Goal: Obtain resource: Download file/media

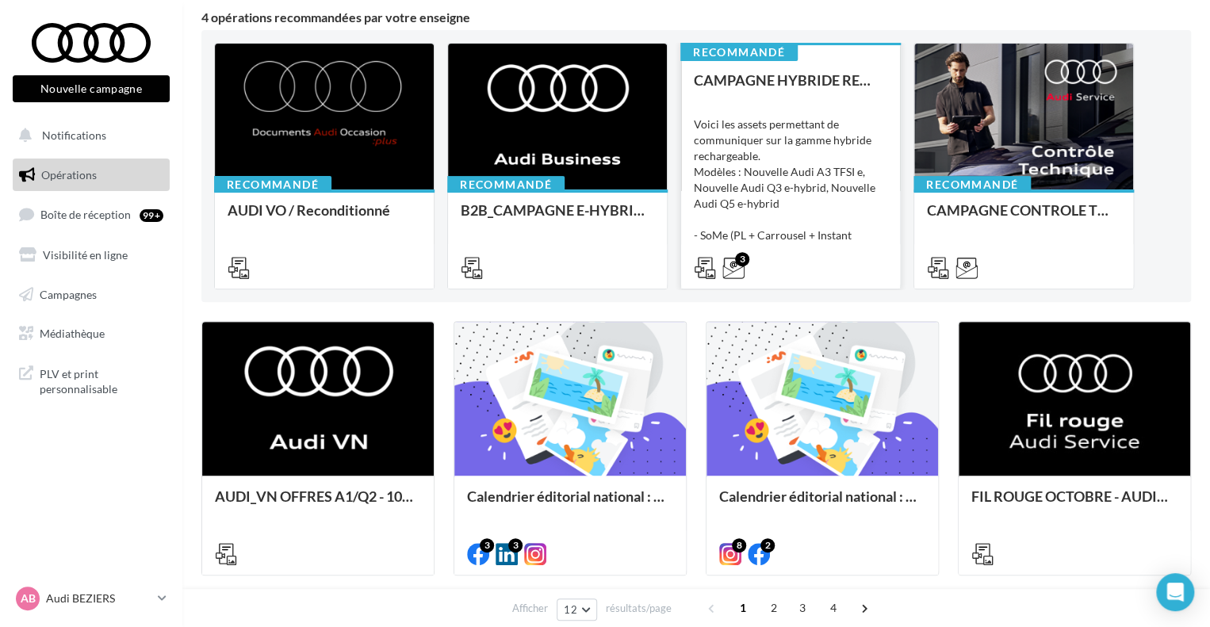
scroll to position [159, 0]
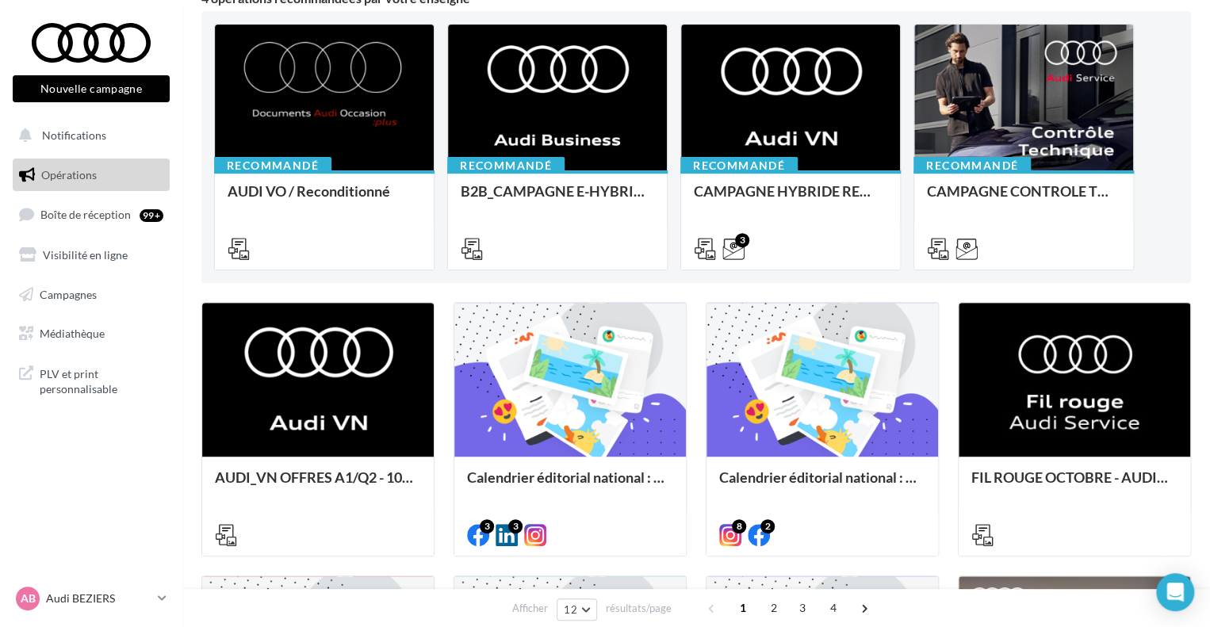
click at [111, 169] on link "Opérations" at bounding box center [91, 175] width 163 height 33
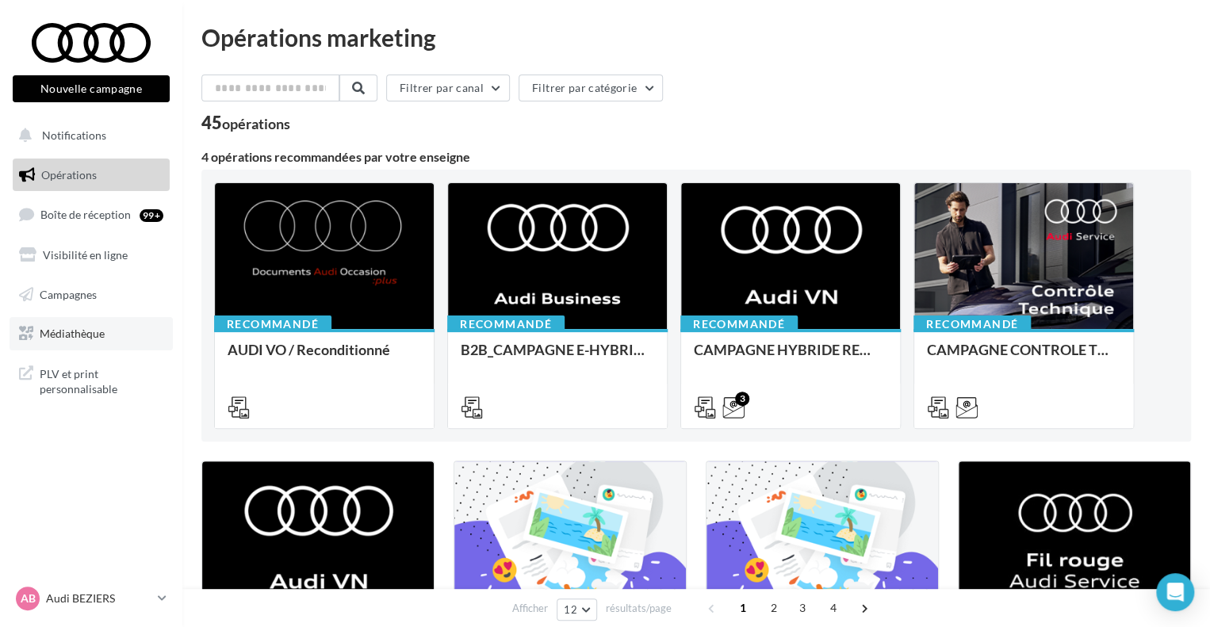
click at [112, 328] on link "Médiathèque" at bounding box center [91, 333] width 163 height 33
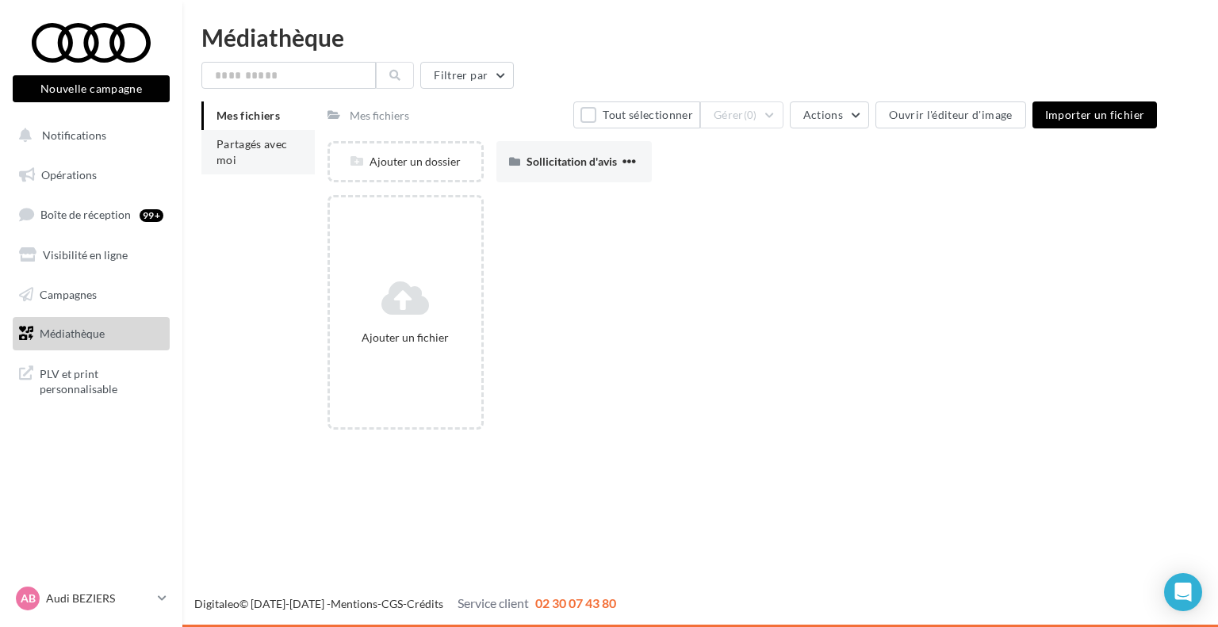
click at [267, 148] on span "Partagés avec moi" at bounding box center [252, 151] width 71 height 29
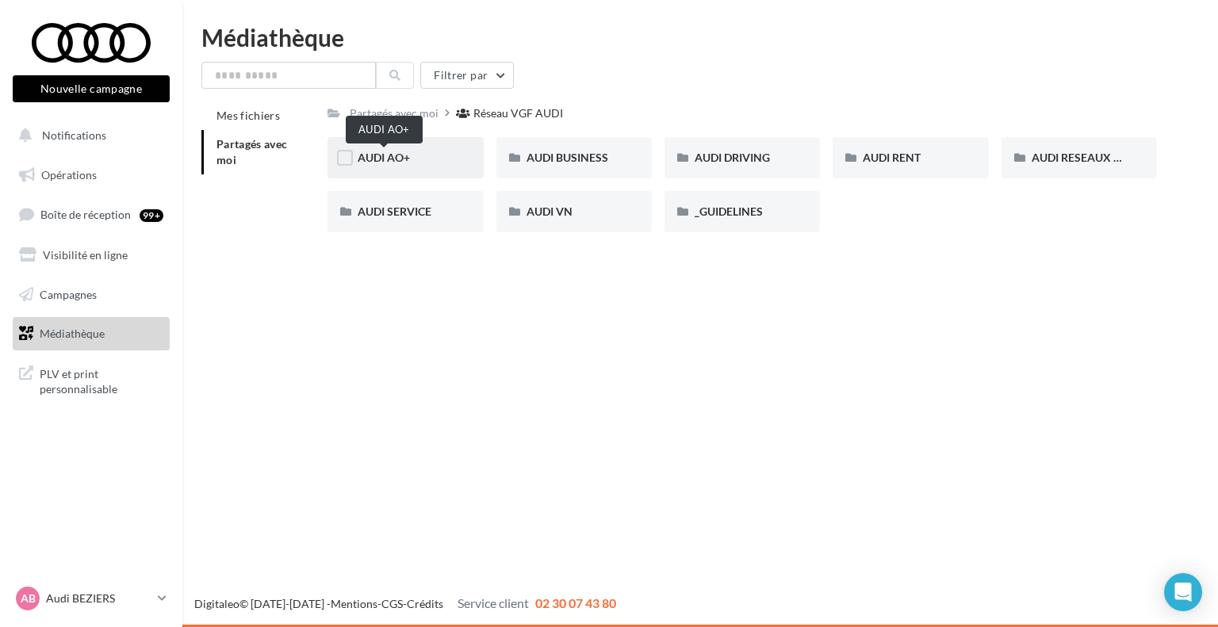
click at [400, 158] on span "AUDI AO+" at bounding box center [384, 157] width 52 height 13
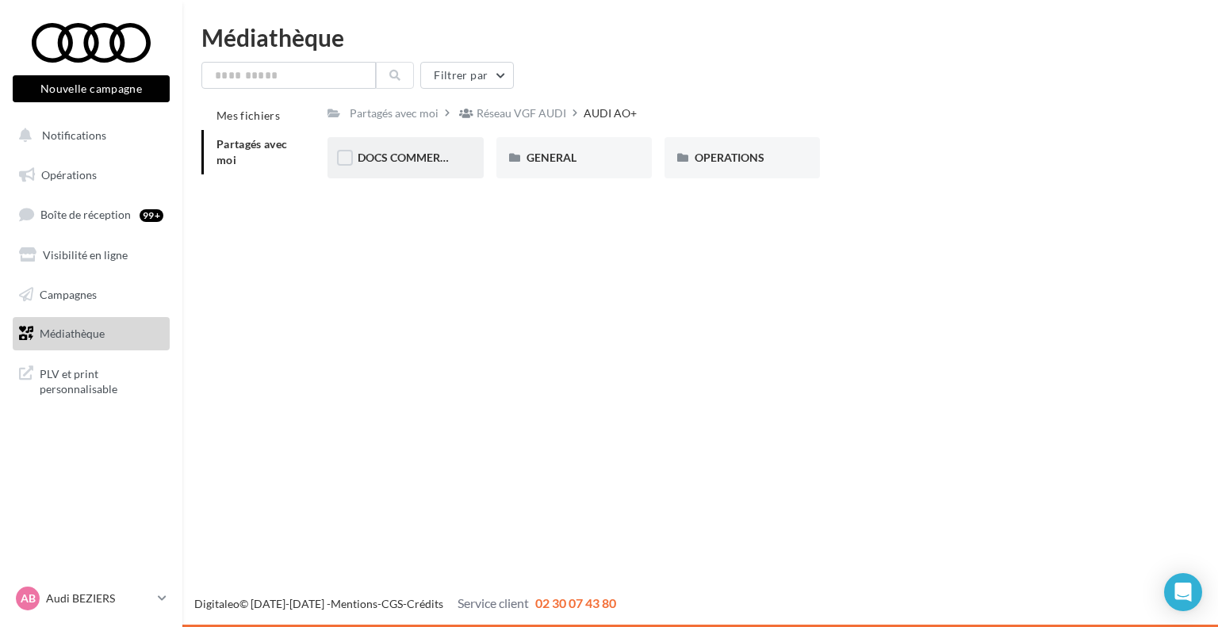
click at [425, 165] on div "DOCS COMMERCIAUX" at bounding box center [405, 158] width 95 height 16
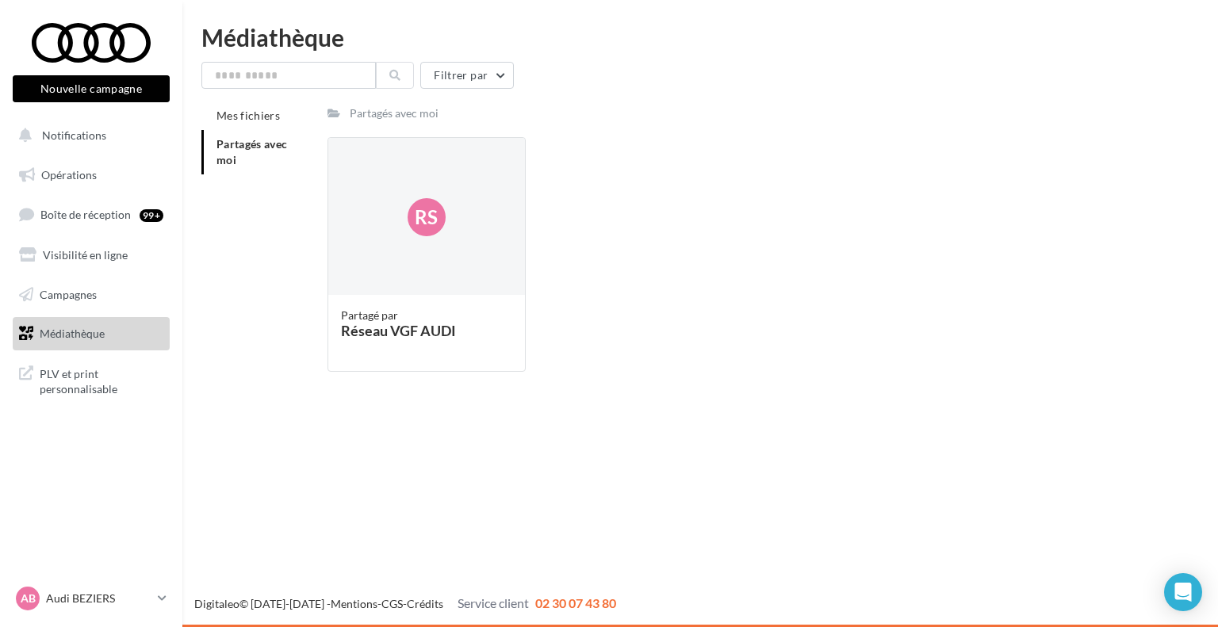
click at [256, 142] on span "Partagés avec moi" at bounding box center [252, 151] width 71 height 29
click at [247, 144] on span "Partagés avec moi" at bounding box center [252, 151] width 71 height 29
click at [228, 159] on span "Partagés avec moi" at bounding box center [252, 151] width 71 height 29
click at [228, 157] on span "Partagés avec moi" at bounding box center [252, 151] width 71 height 29
click at [393, 190] on div "Rs" at bounding box center [426, 217] width 196 height 159
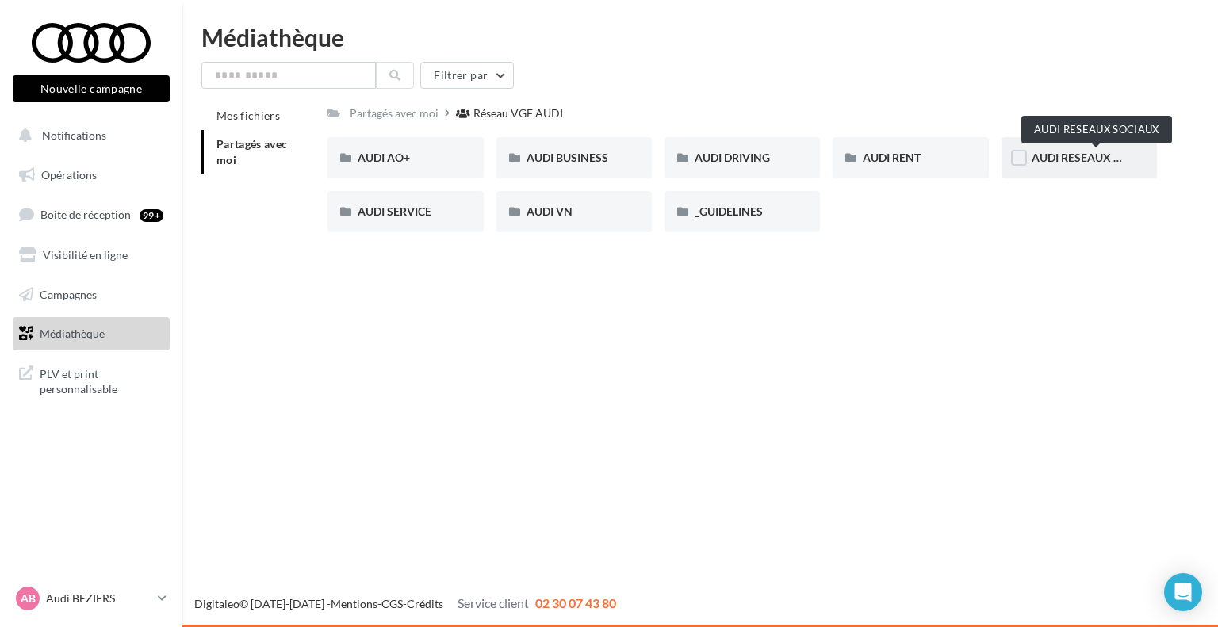
click at [1072, 155] on span "AUDI RESEAUX SOCIAUX" at bounding box center [1097, 157] width 131 height 13
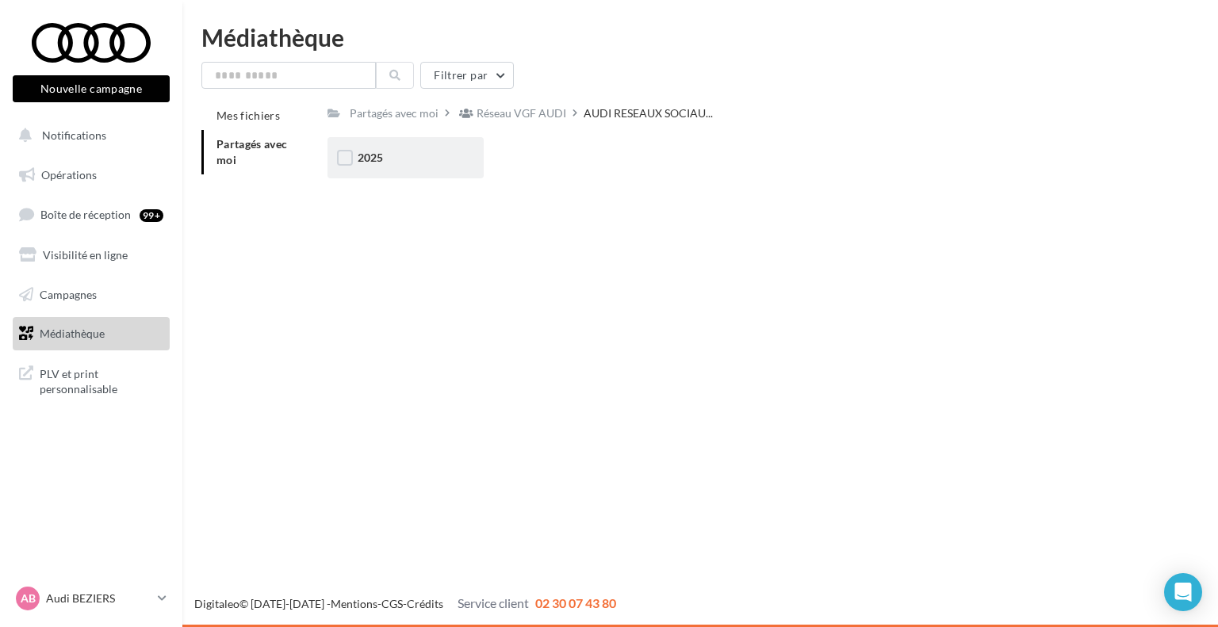
click at [375, 167] on div "2025" at bounding box center [405, 157] width 155 height 41
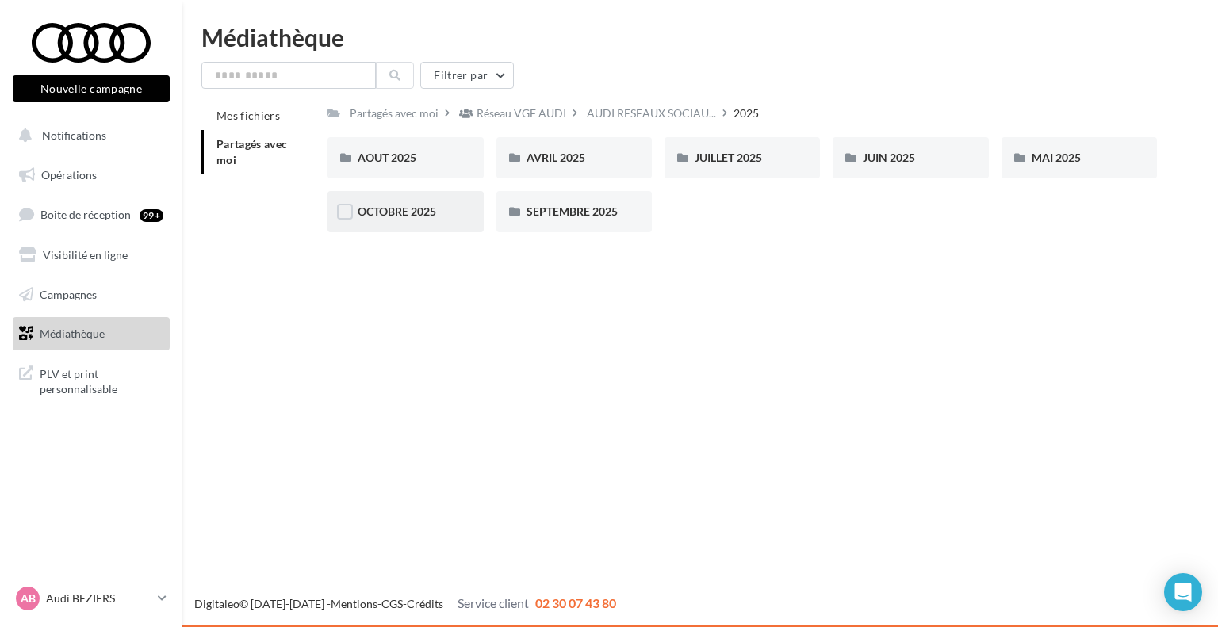
click at [410, 228] on div "OCTOBRE 2025" at bounding box center [405, 211] width 155 height 41
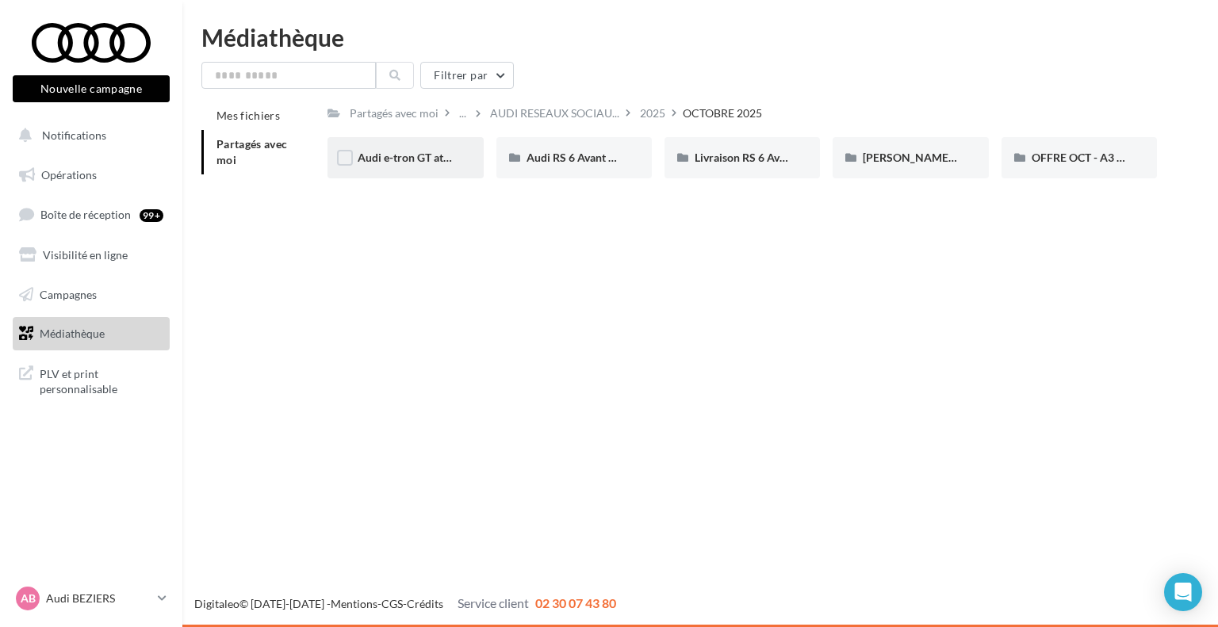
click at [401, 167] on div "Audi e-tron GT attack plan Post 3" at bounding box center [405, 157] width 155 height 41
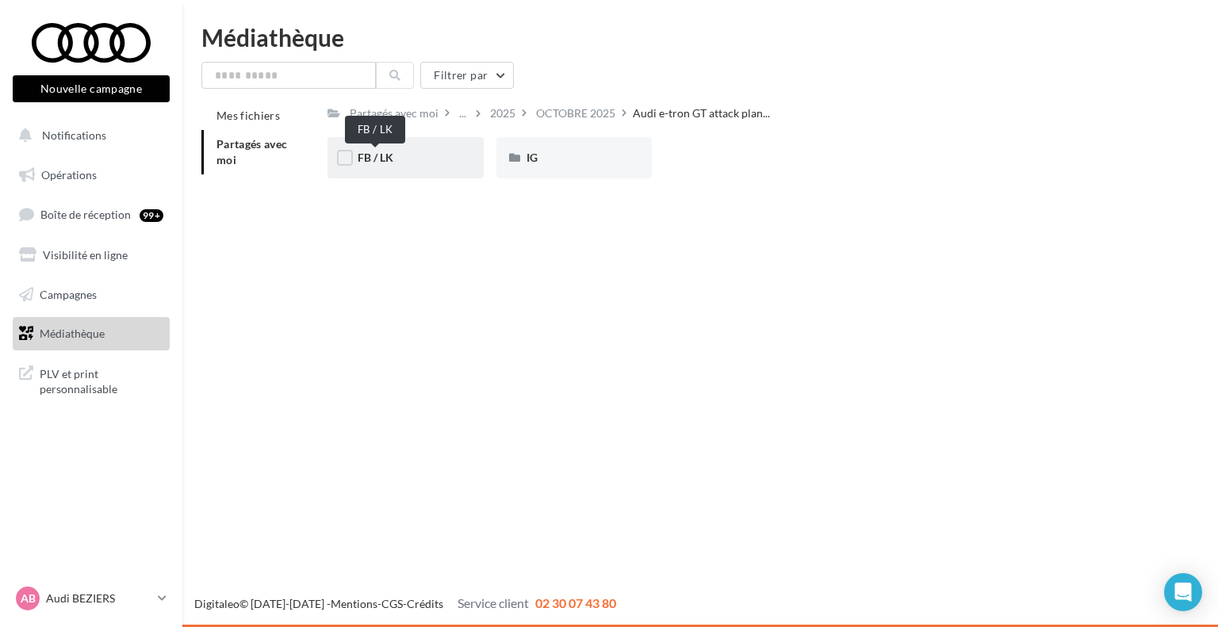
click at [383, 163] on span "FB / LK" at bounding box center [376, 157] width 36 height 13
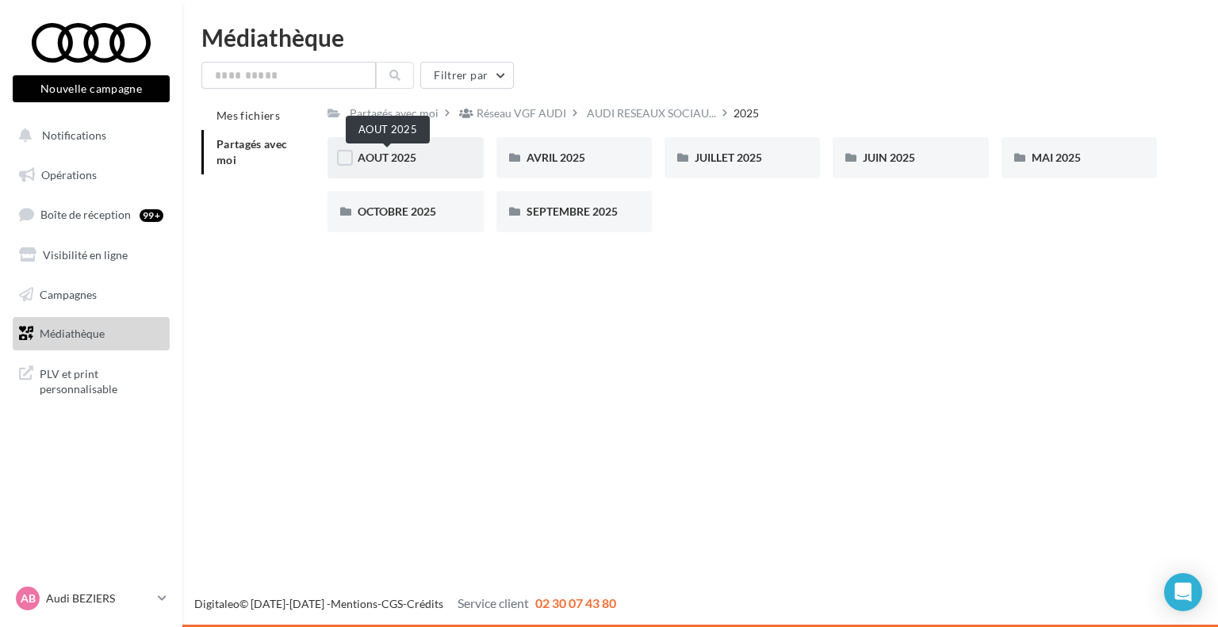
click at [390, 158] on span "AOUT 2025" at bounding box center [387, 157] width 59 height 13
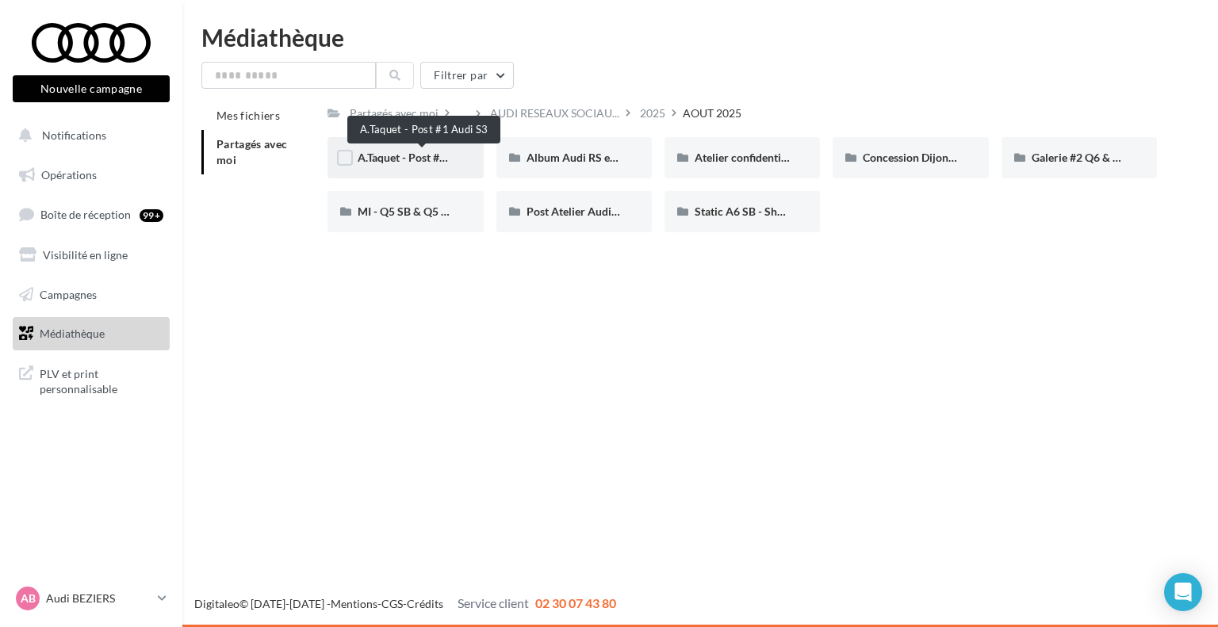
click at [378, 159] on span "A.Taquet - Post #1 Audi S3" at bounding box center [422, 157] width 129 height 13
click at [424, 166] on div "A.Taquet - Post #1 Audi S3" at bounding box center [405, 158] width 95 height 16
click at [589, 169] on div "Album Audi RS e-tron GT (e-tron GT attack plan)" at bounding box center [574, 157] width 155 height 41
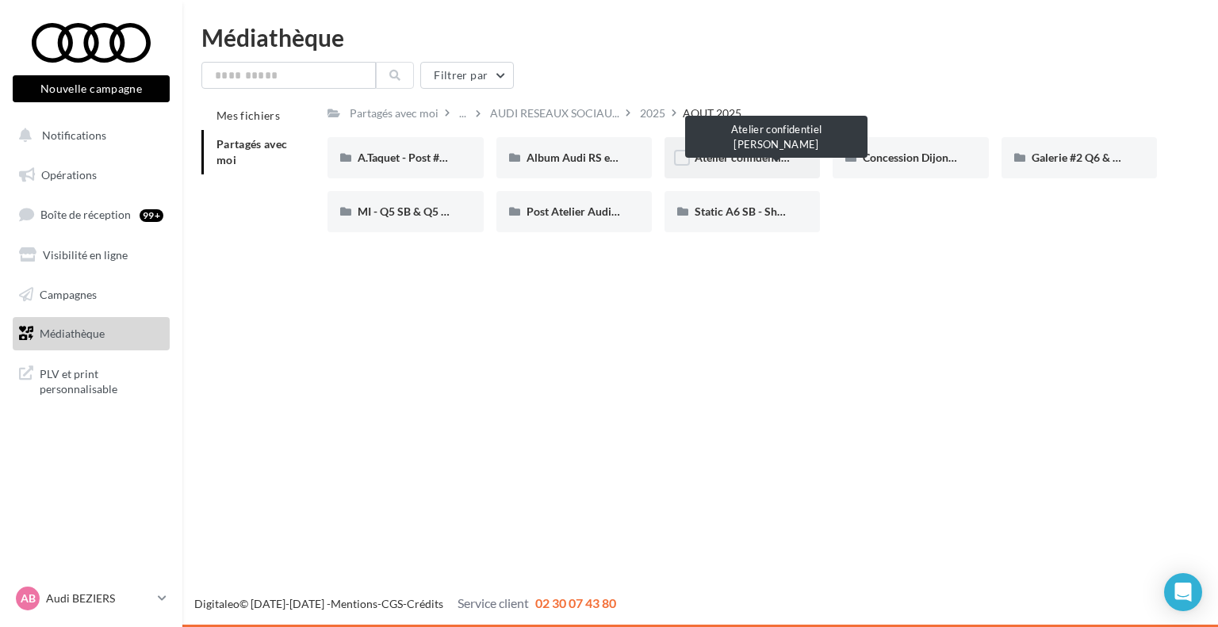
click at [734, 161] on span "Atelier confidentiel Thierry Marx" at bounding box center [788, 157] width 186 height 13
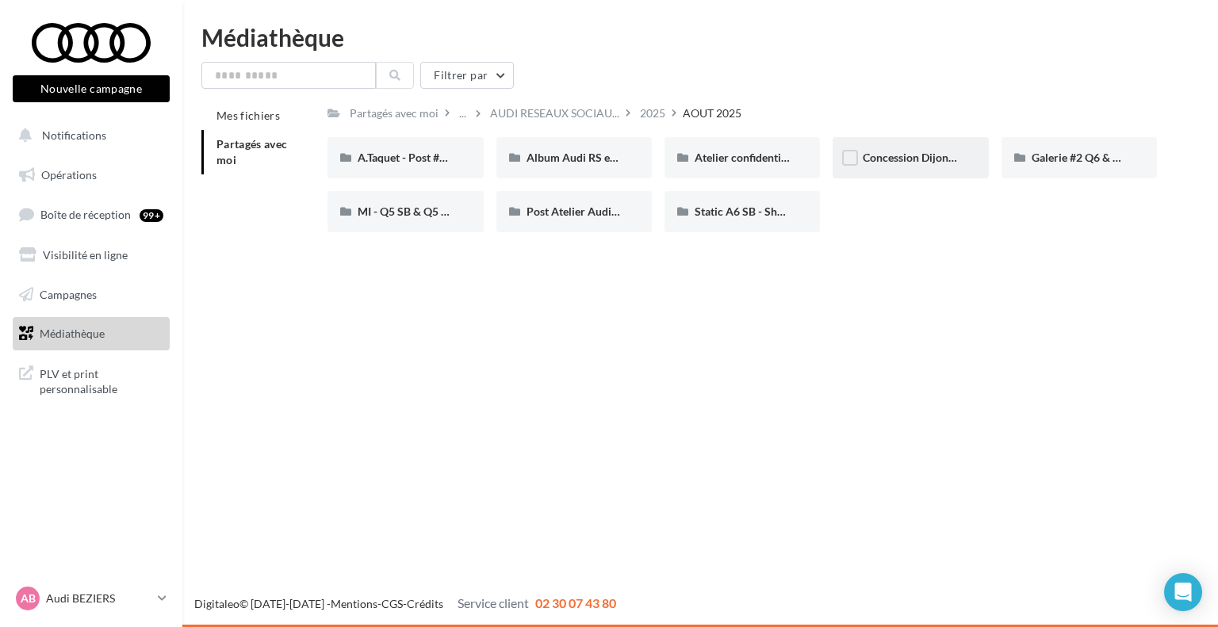
click at [898, 167] on div "Concession Dijon XhX" at bounding box center [910, 157] width 155 height 41
click at [1064, 148] on div "Galerie #2 Q6 & A6 SB - Shooting NV" at bounding box center [1079, 157] width 155 height 41
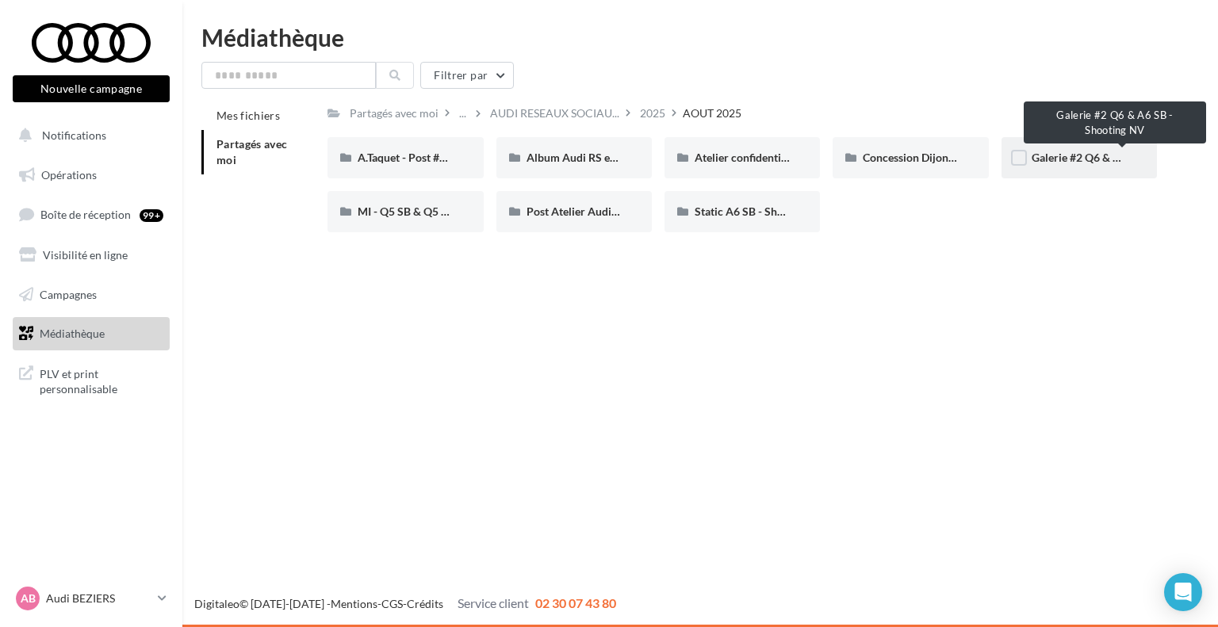
click at [1047, 159] on span "Galerie #2 Q6 & A6 SB - Shooting NV" at bounding box center [1123, 157] width 183 height 13
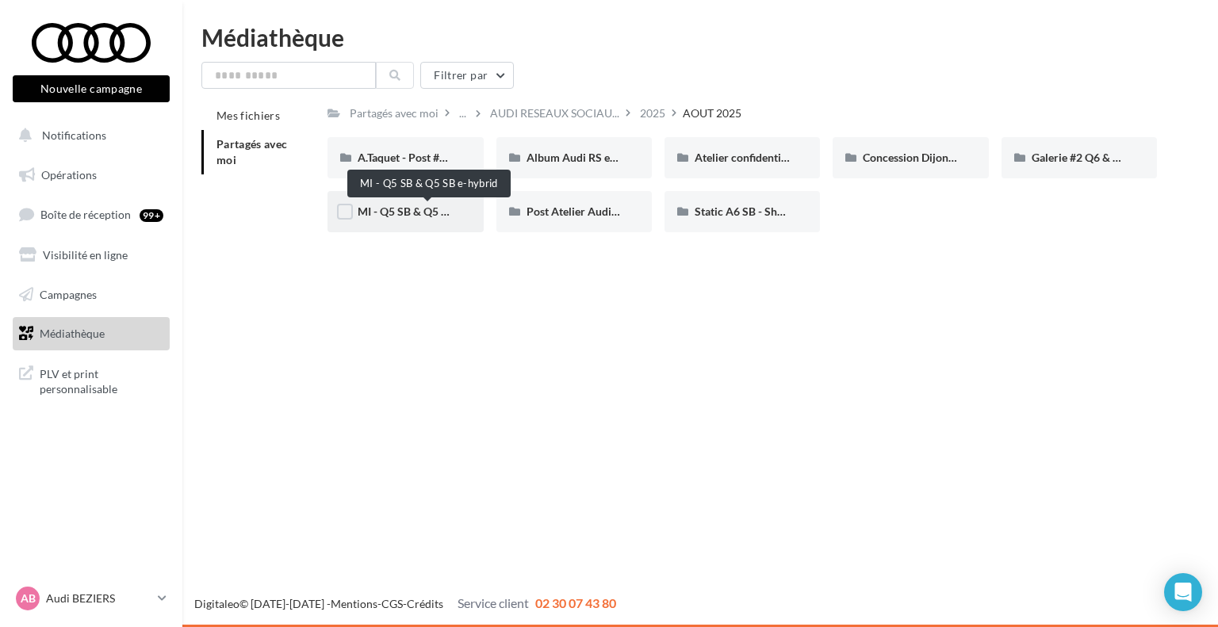
click at [403, 216] on span "MI - Q5 SB & Q5 SB e-hybrid" at bounding box center [428, 211] width 141 height 13
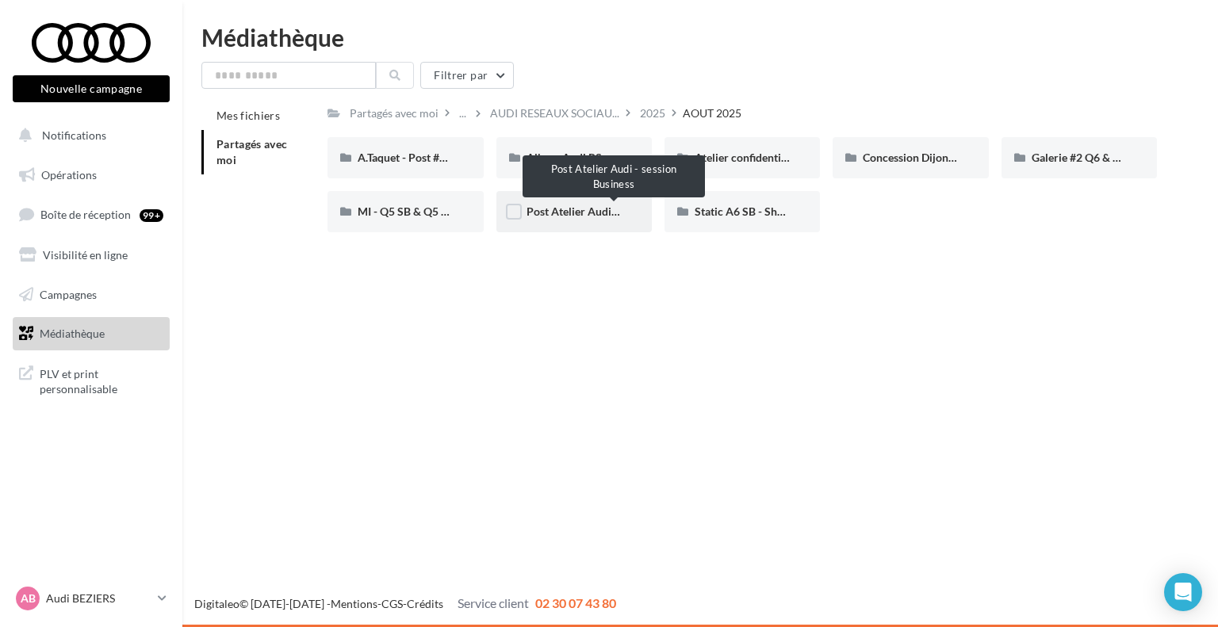
click at [568, 214] on span "Post Atelier Audi - session Business" at bounding box center [614, 211] width 175 height 13
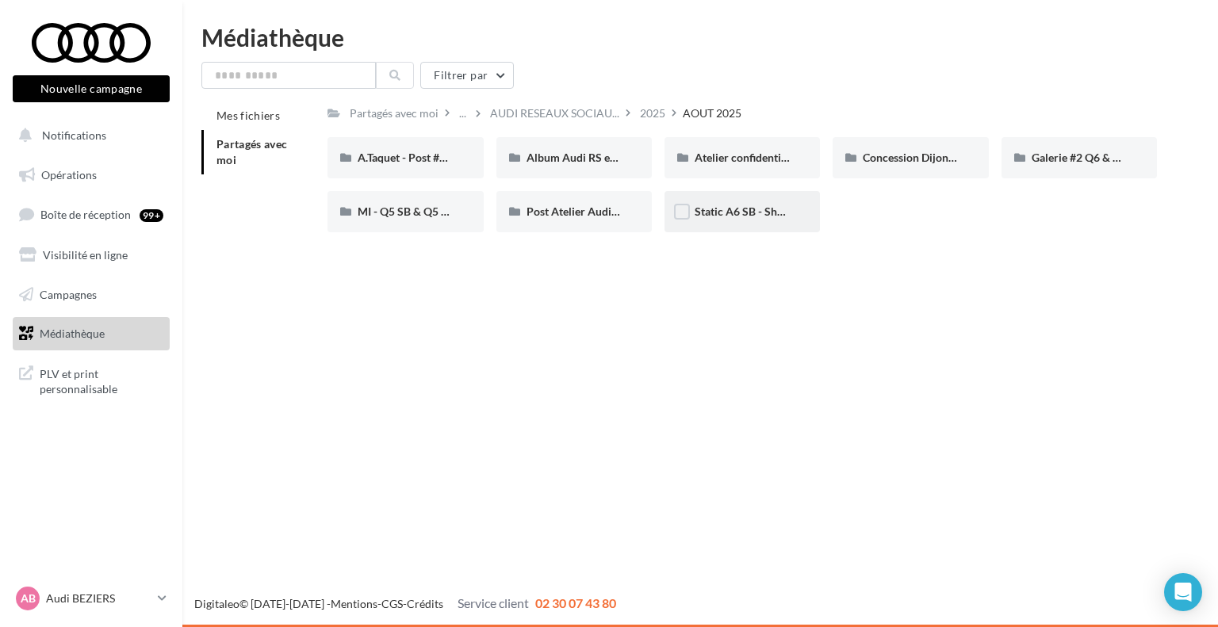
click at [734, 220] on div "Static A6 SB - Shooting NV" at bounding box center [742, 212] width 95 height 16
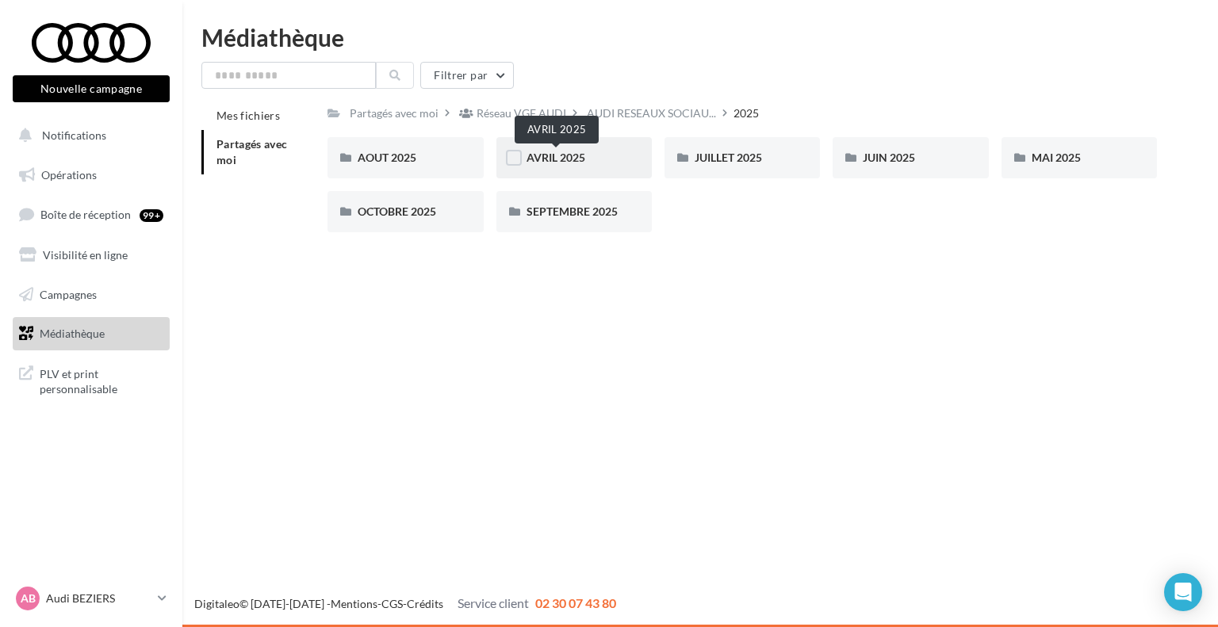
click at [554, 159] on span "AVRIL 2025" at bounding box center [556, 157] width 59 height 13
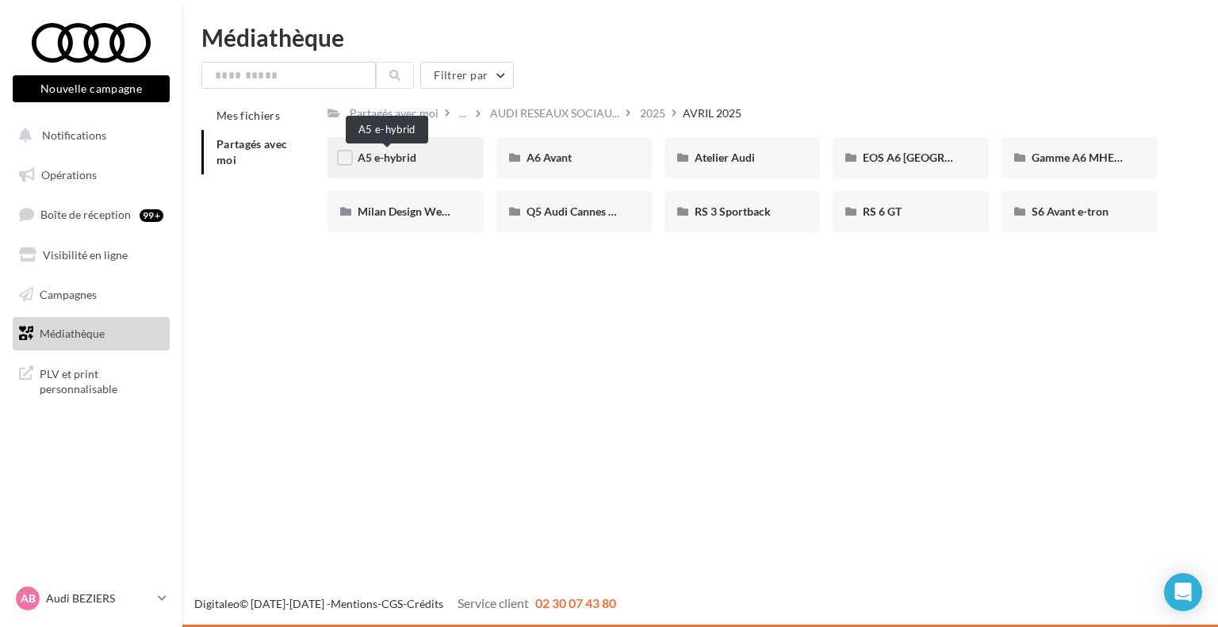
click at [409, 161] on span "A5 e-hybrid" at bounding box center [387, 157] width 59 height 13
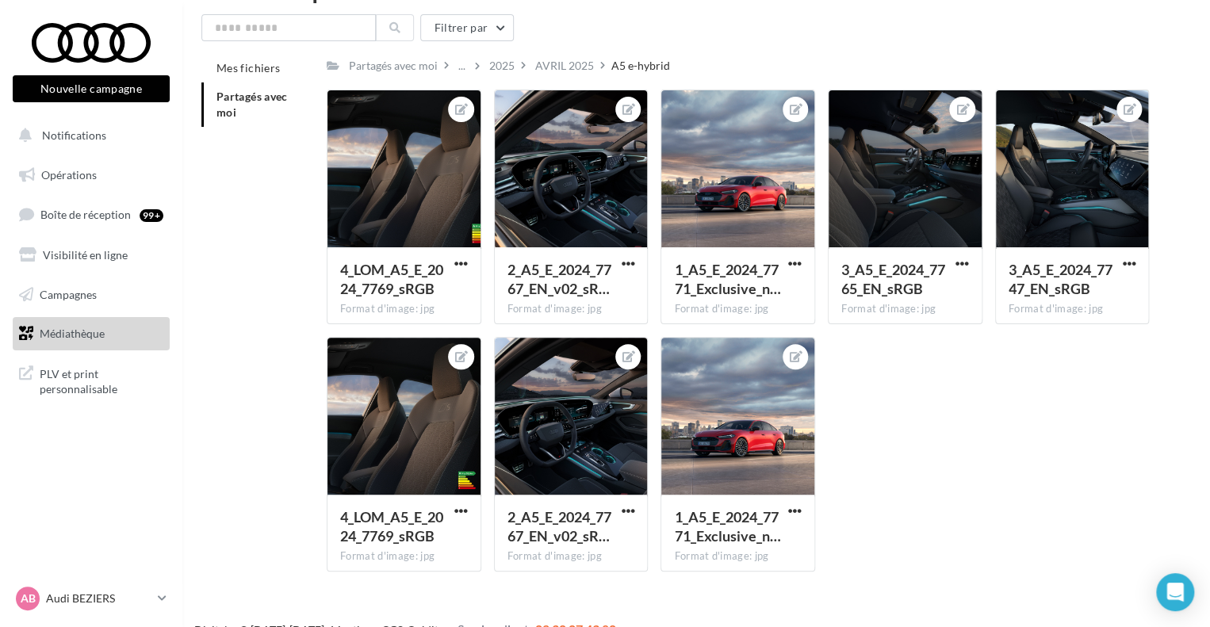
scroll to position [73, 0]
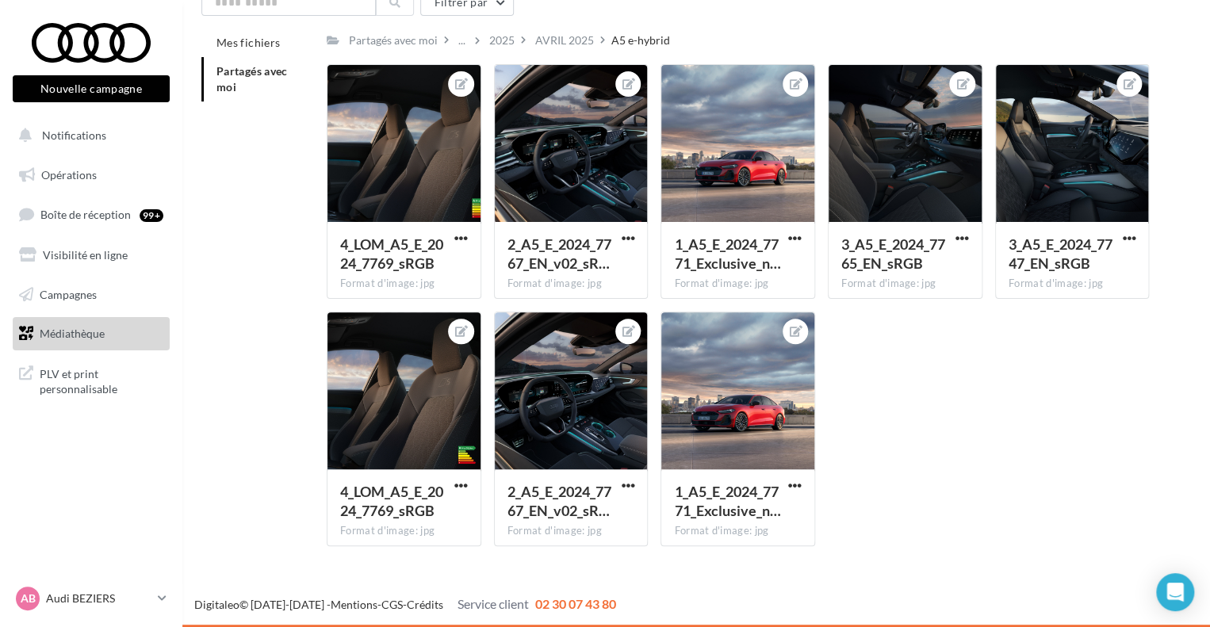
drag, startPoint x: 735, startPoint y: 47, endPoint x: 721, endPoint y: 21, distance: 29.8
click at [721, 21] on div "Filtrer par Mes fichiers Partagés avec moi Partagés avec moi ... 2025 AVRIL 202…" at bounding box center [696, 274] width 990 height 570
click at [1018, 526] on div "4_LOM_A5_E_2024_7769_sRGB Format d'image: jpg 4_LOM_A5_E_2024_7769_sRGB 2_A5_E_…" at bounding box center [744, 311] width 835 height 495
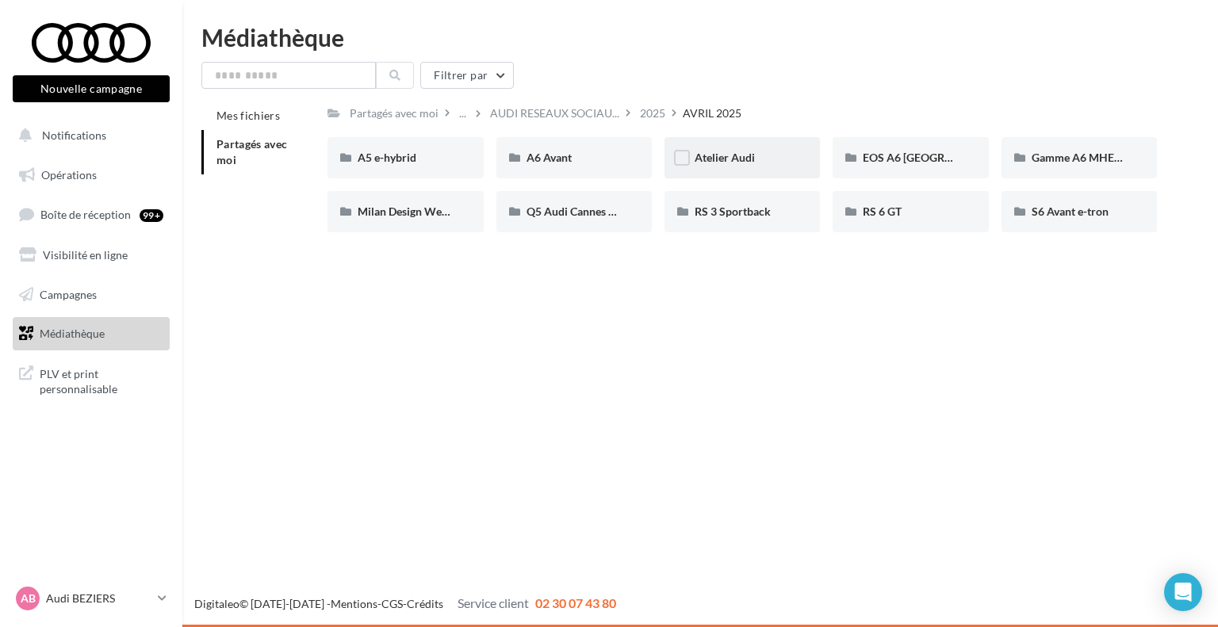
click at [739, 164] on div "Atelier Audi" at bounding box center [742, 158] width 95 height 16
click at [869, 161] on span "EOS A6 Berline" at bounding box center [939, 157] width 152 height 13
click at [571, 215] on span "Q5 Audi Cannes Series" at bounding box center [583, 211] width 112 height 13
click at [895, 218] on span "RS 6 GT" at bounding box center [882, 211] width 39 height 13
click at [1063, 218] on span "S6 Avant e-tron" at bounding box center [1070, 211] width 77 height 13
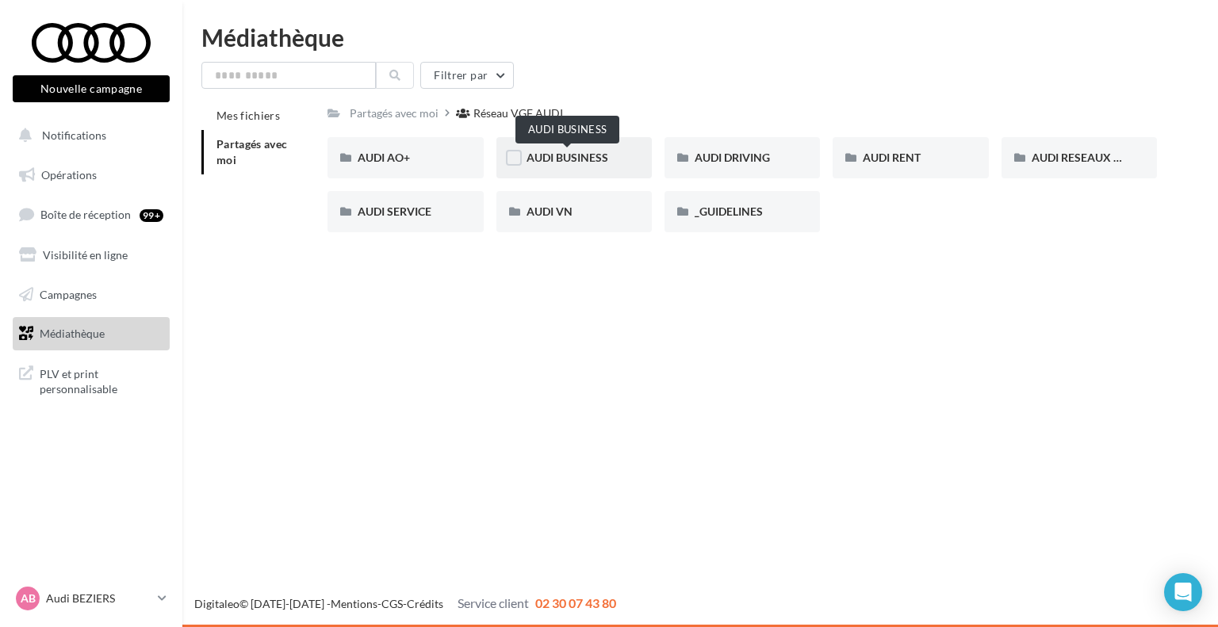
click at [604, 159] on span "AUDI BUSINESS" at bounding box center [568, 157] width 82 height 13
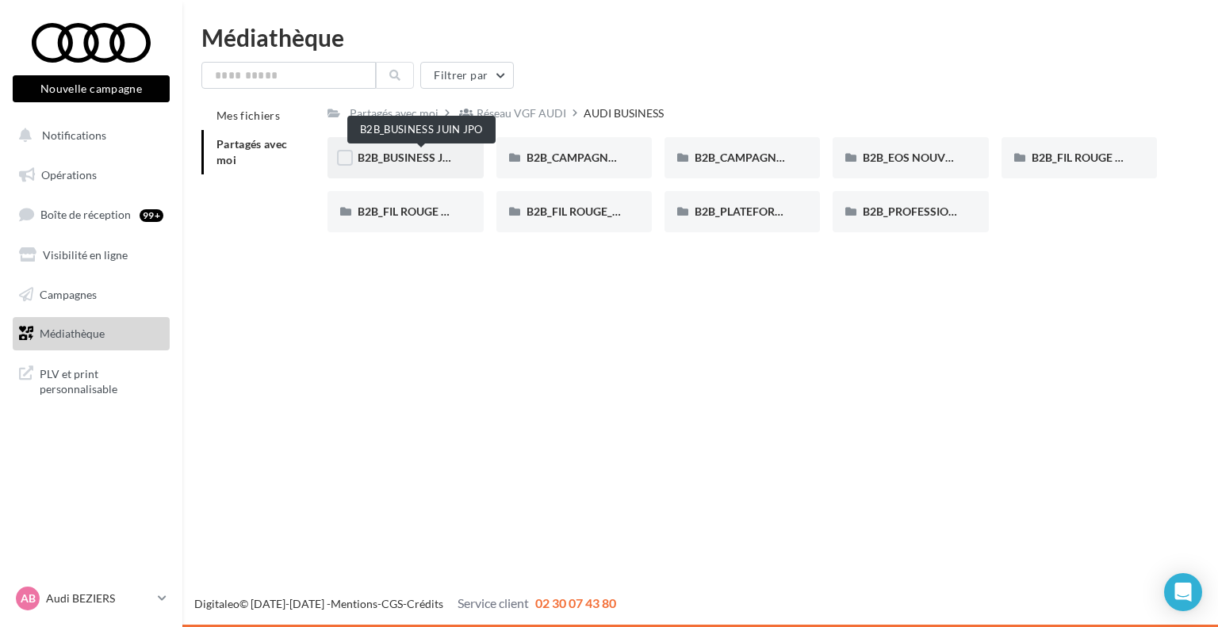
click at [401, 157] on span "B2B_BUSINESS JUIN JPO" at bounding box center [422, 157] width 128 height 13
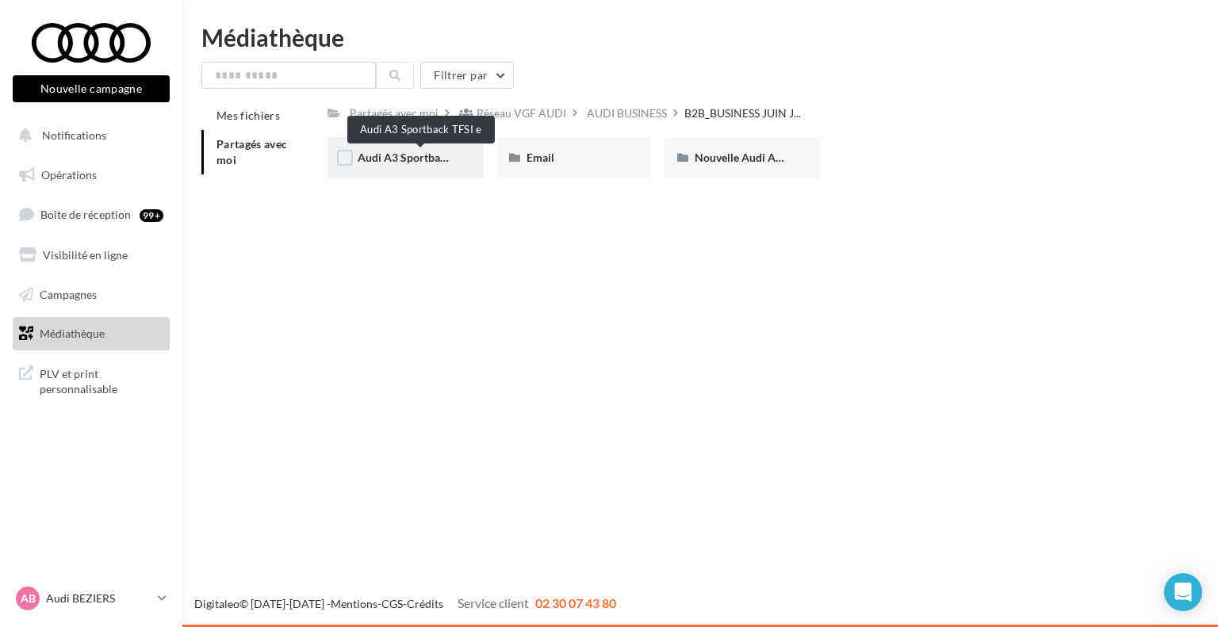
click at [406, 156] on span "Audi A3 Sportback TFSI e" at bounding box center [421, 157] width 127 height 13
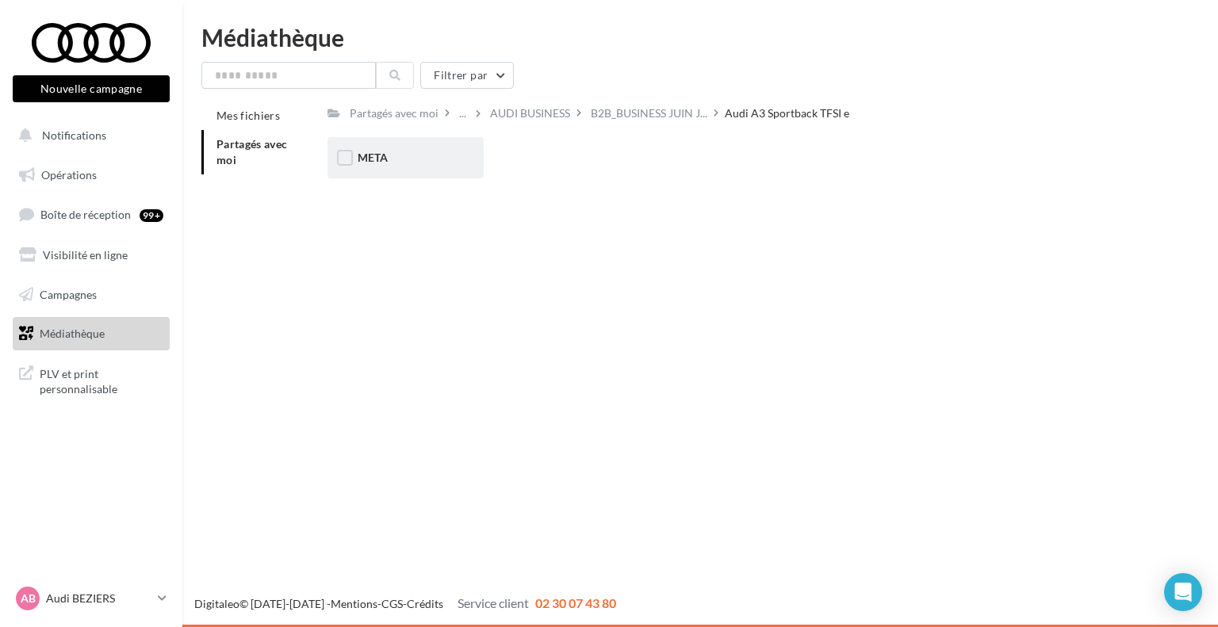
click at [389, 164] on div "META" at bounding box center [405, 158] width 95 height 16
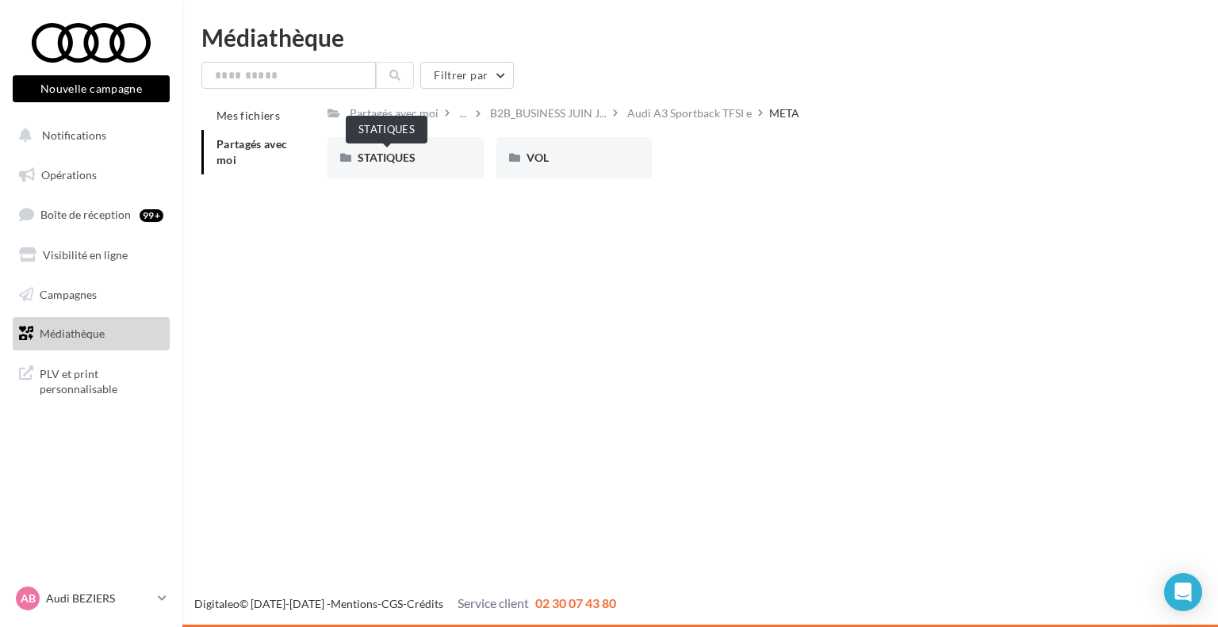
click at [389, 164] on span "STATIQUES" at bounding box center [387, 157] width 58 height 13
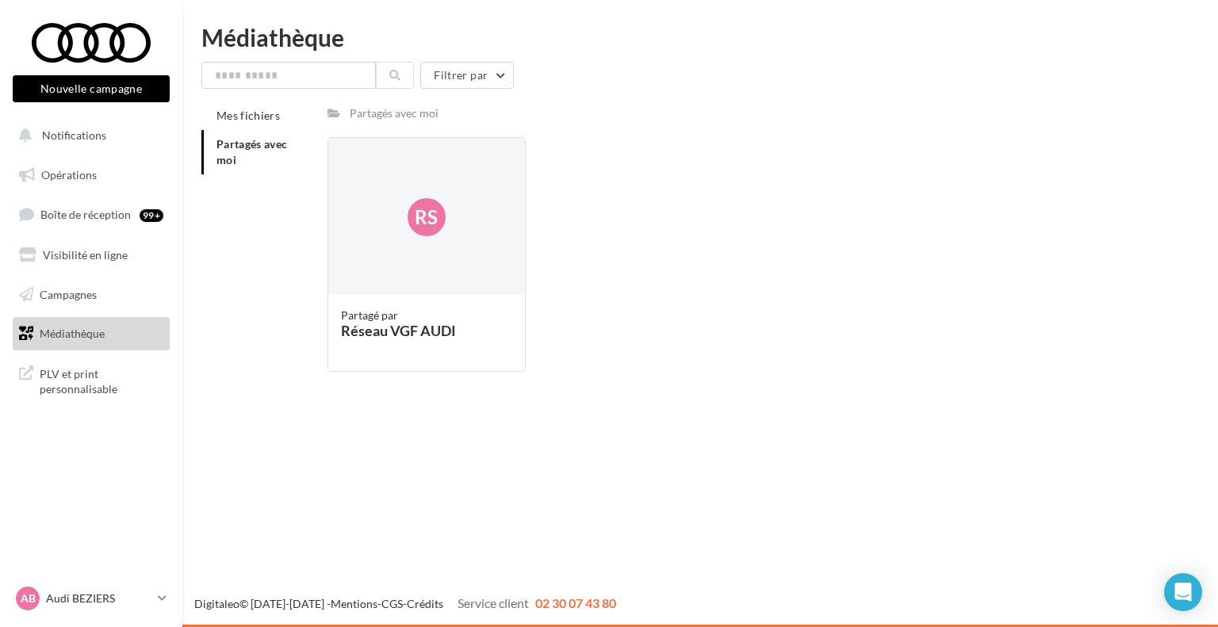
click at [251, 142] on span "Partagés avec moi" at bounding box center [252, 151] width 71 height 29
click at [270, 68] on input "text" at bounding box center [288, 75] width 175 height 27
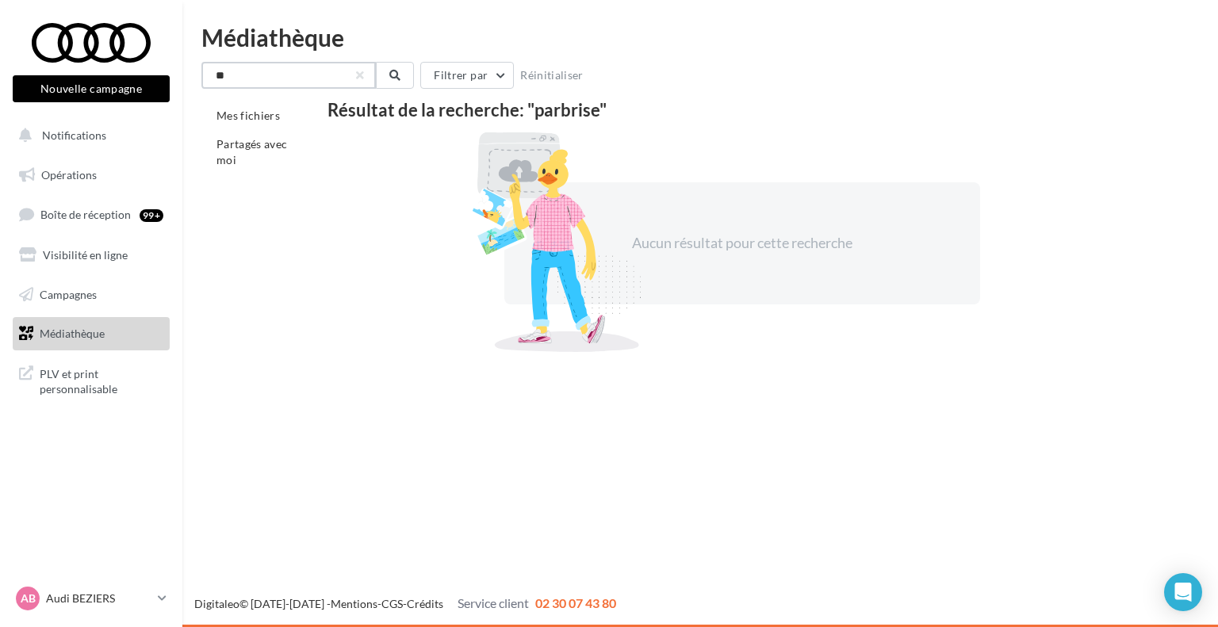
type input "*"
click at [265, 381] on div "Nouvelle campagne Nouvelle campagne Notifications Opérations Boîte de réception…" at bounding box center [609, 313] width 1218 height 627
click at [269, 86] on input "text" at bounding box center [288, 75] width 175 height 27
type input "**********"
drag, startPoint x: 304, startPoint y: 78, endPoint x: 194, endPoint y: 69, distance: 110.6
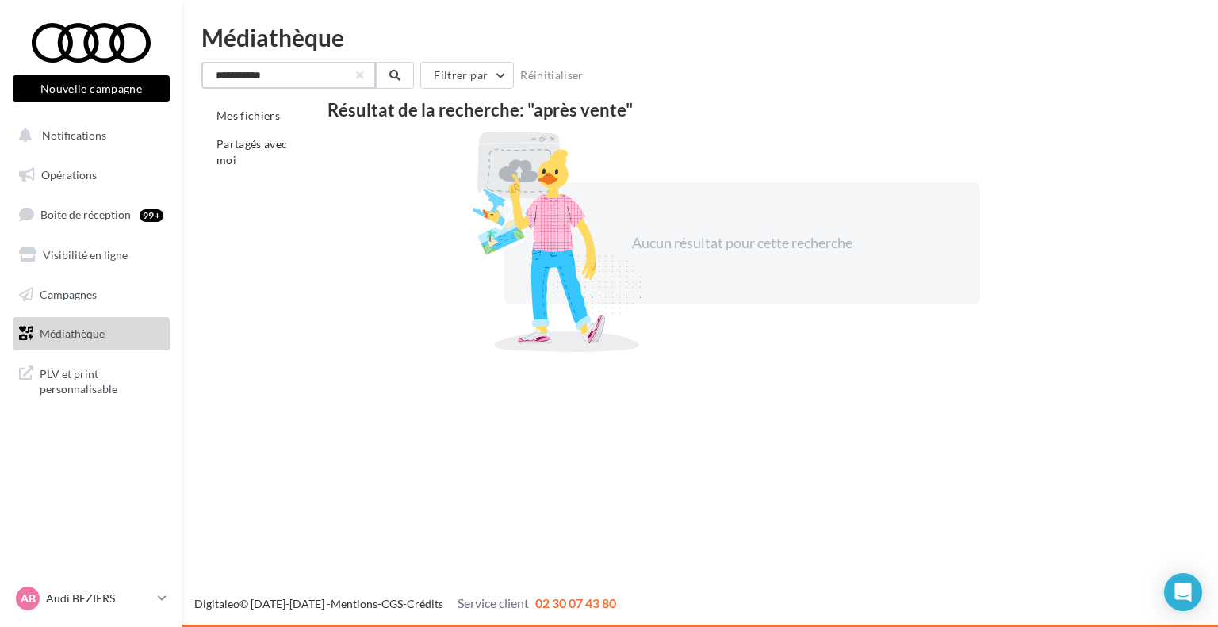
click at [195, 67] on div "**********" at bounding box center [700, 190] width 1036 height 330
click at [236, 155] on li "Partagés avec moi" at bounding box center [257, 152] width 113 height 44
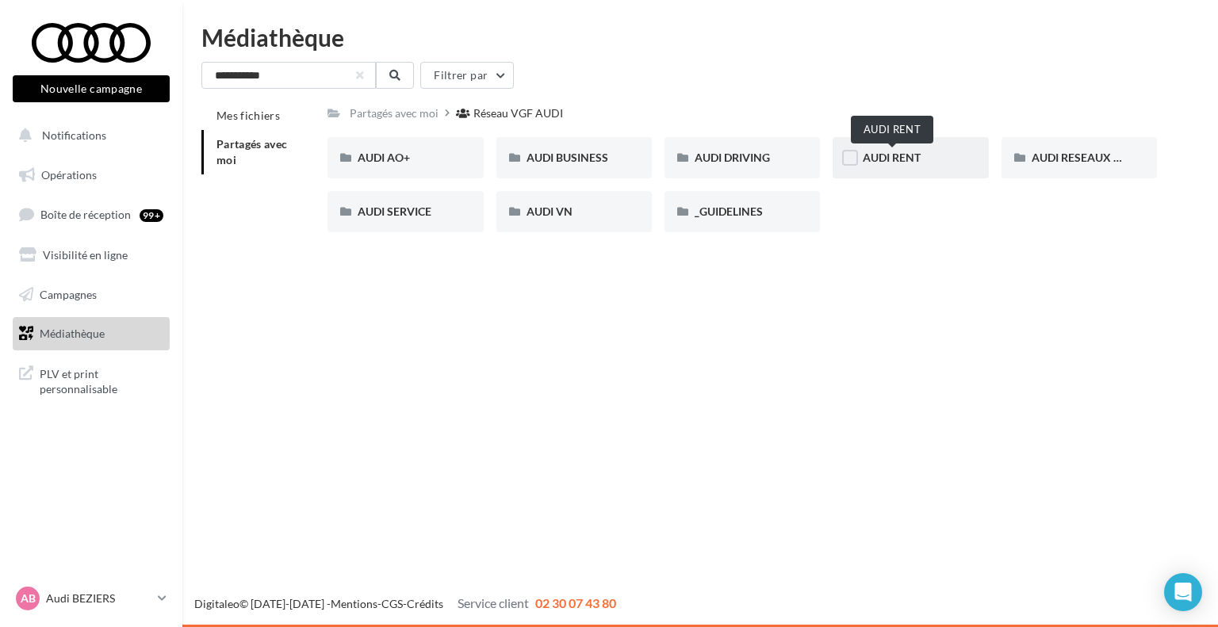
click at [905, 160] on span "AUDI RENT" at bounding box center [892, 157] width 58 height 13
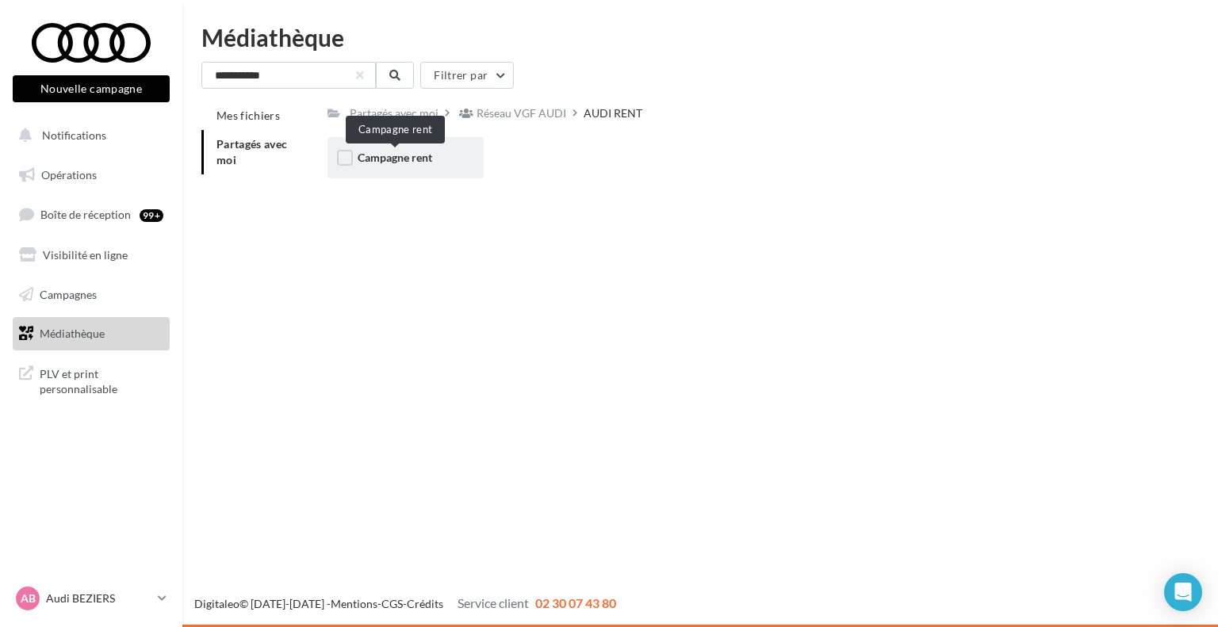
click at [408, 154] on span "Campagne rent" at bounding box center [395, 157] width 75 height 13
click at [406, 158] on span "CARROUSELS" at bounding box center [393, 157] width 71 height 13
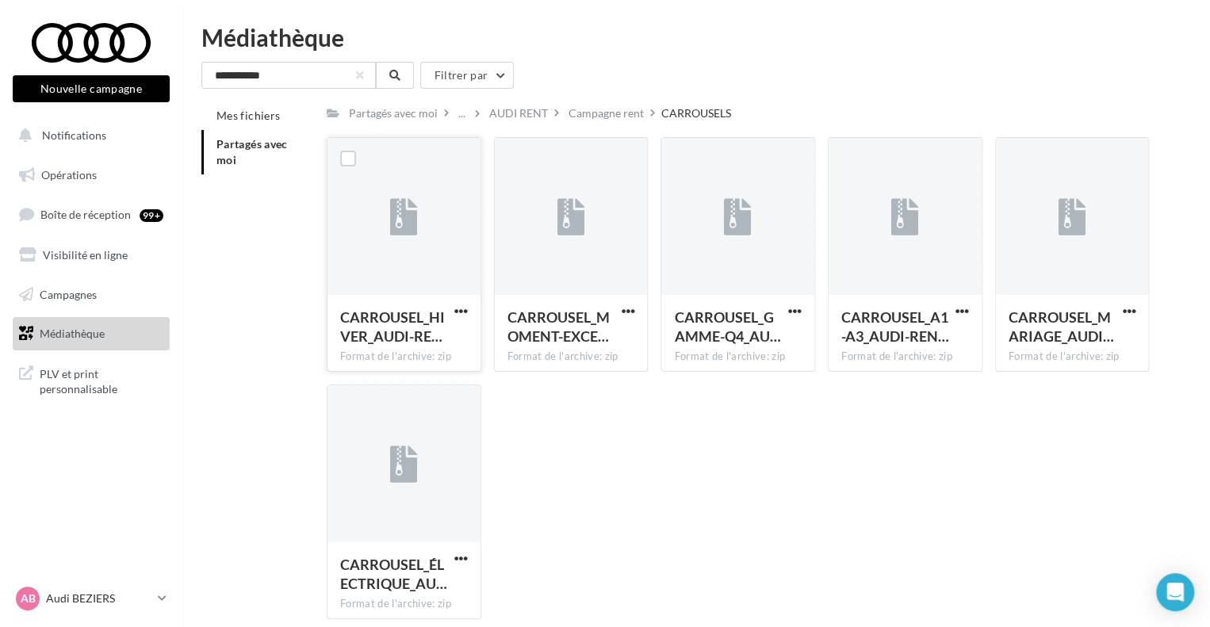
click at [444, 267] on div at bounding box center [404, 217] width 153 height 159
click at [432, 259] on div at bounding box center [404, 217] width 153 height 159
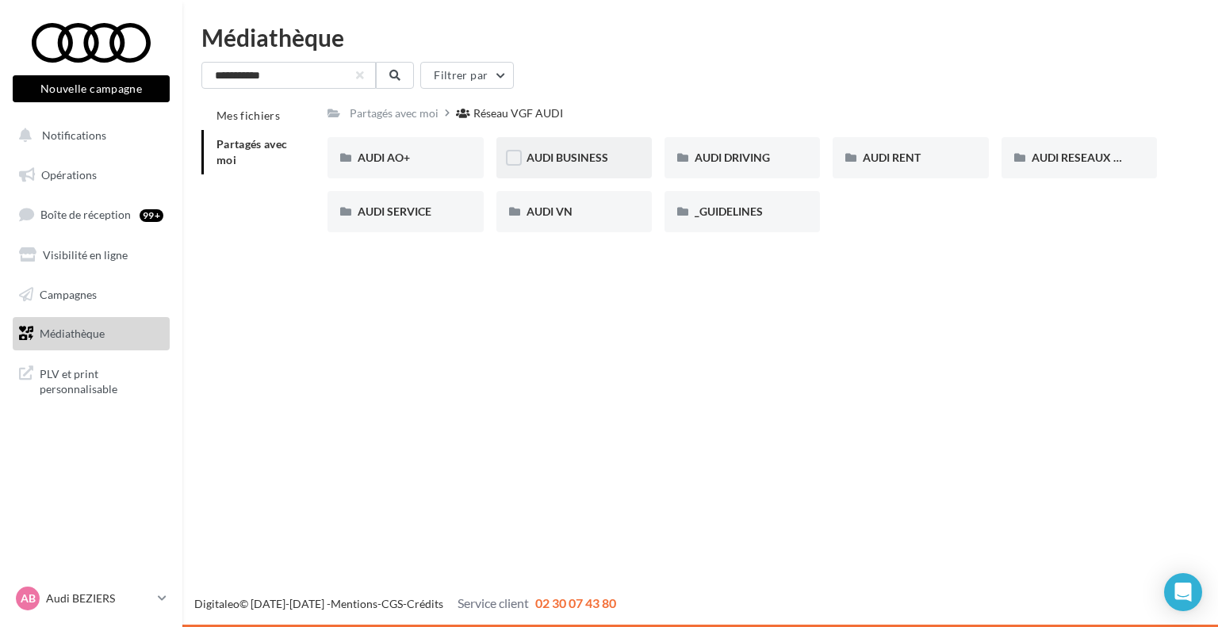
click at [562, 167] on div "AUDI BUSINESS" at bounding box center [574, 157] width 155 height 41
click at [540, 215] on span "AUDI VN" at bounding box center [550, 211] width 46 height 13
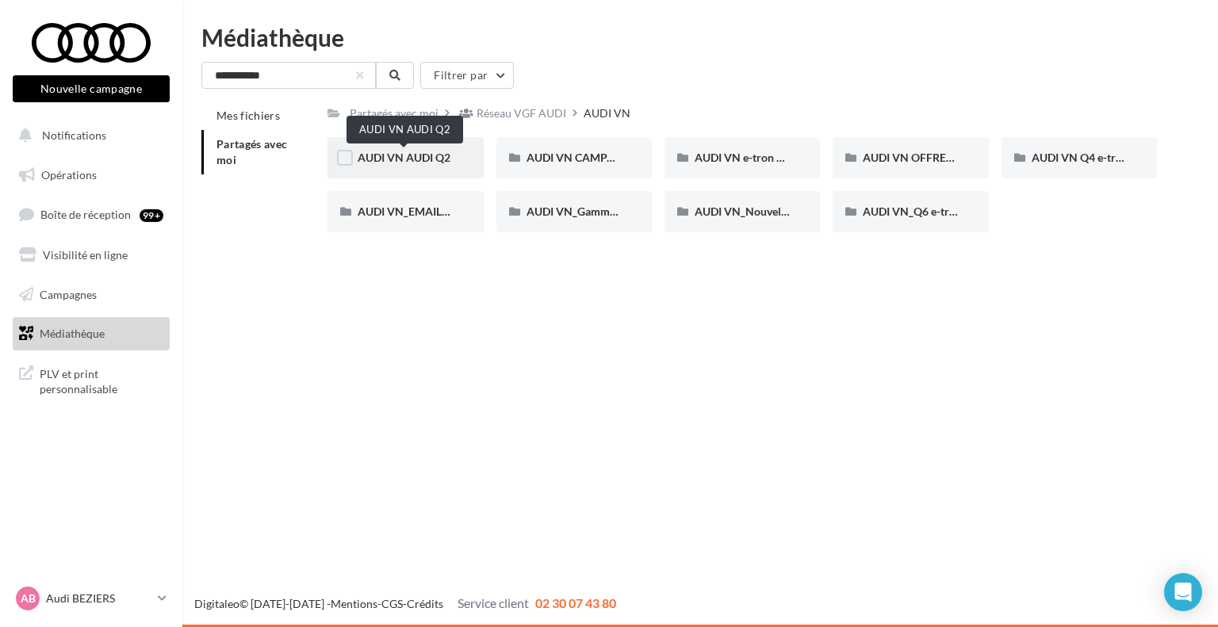
click at [390, 155] on span "AUDI VN AUDI Q2" at bounding box center [404, 157] width 93 height 13
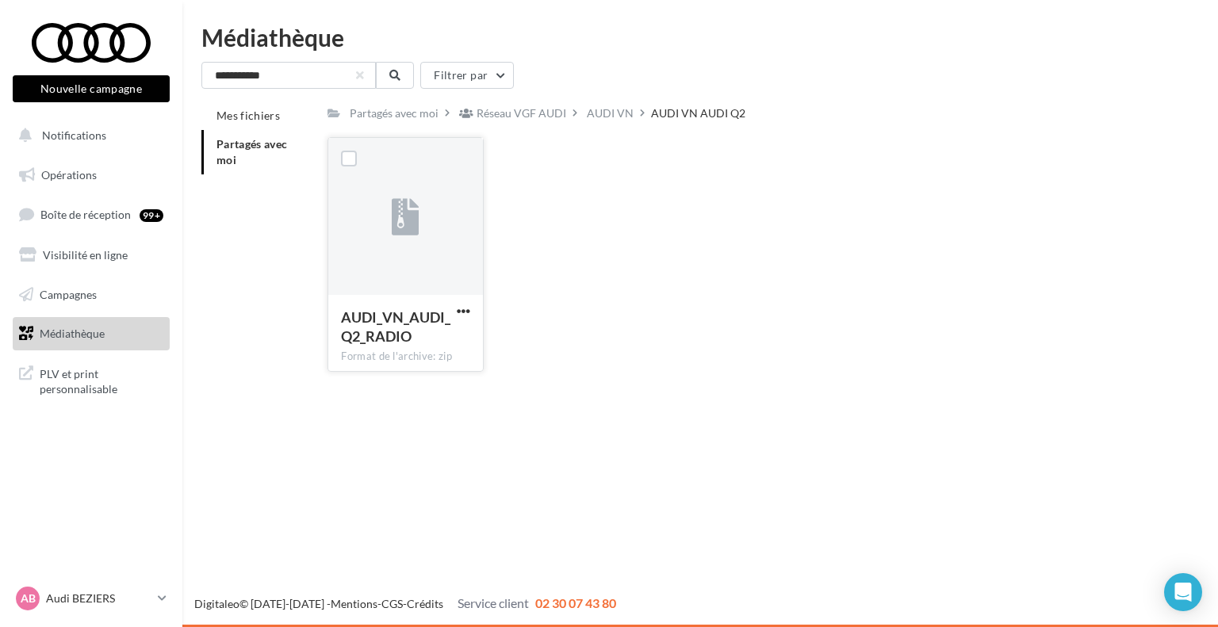
click at [409, 202] on icon at bounding box center [406, 218] width 28 height 36
click at [386, 236] on div at bounding box center [405, 217] width 154 height 159
click at [387, 236] on div at bounding box center [405, 217] width 154 height 159
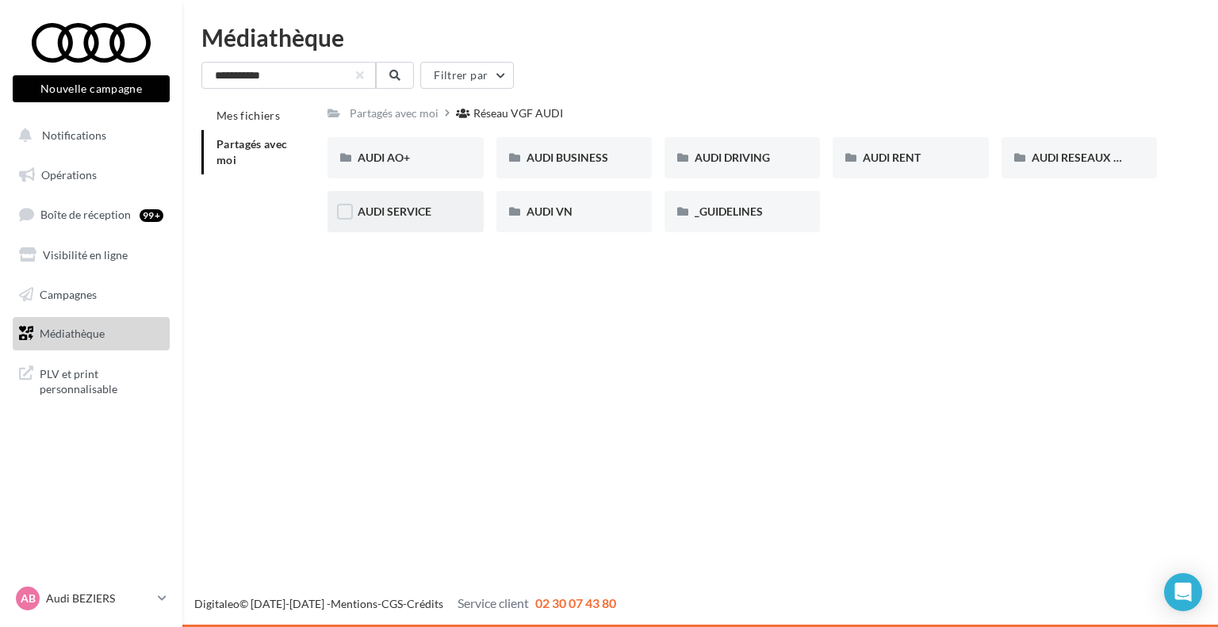
click at [385, 205] on span "AUDI SERVICE" at bounding box center [395, 211] width 74 height 13
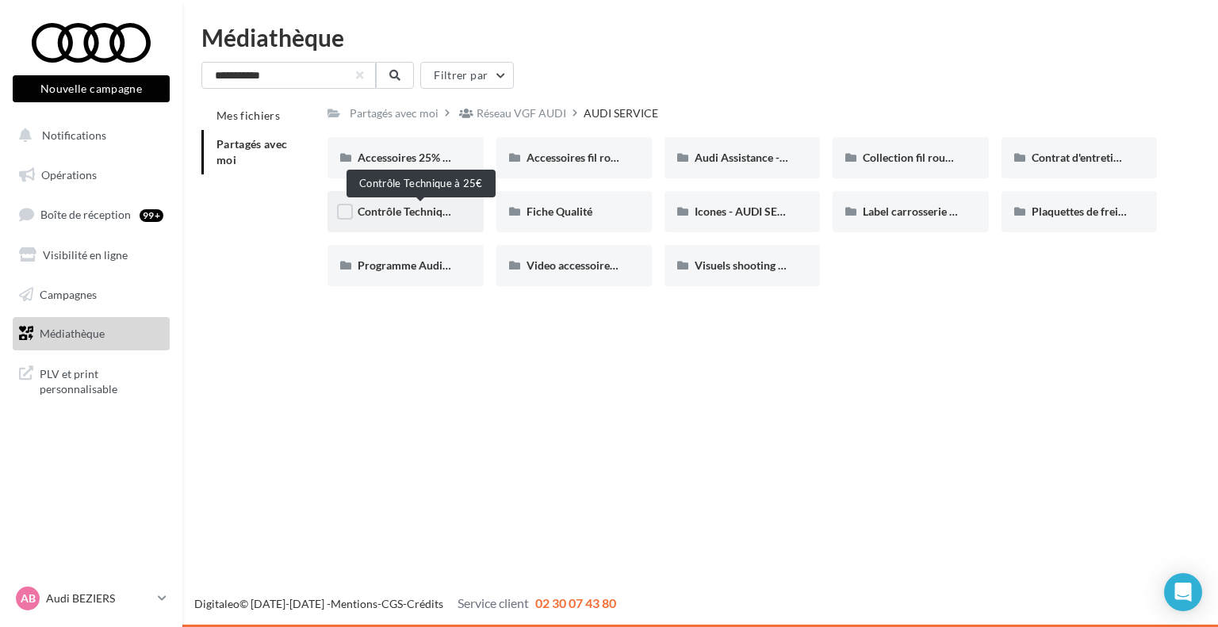
click at [393, 215] on span "Contrôle Technique à 25€" at bounding box center [421, 211] width 126 height 13
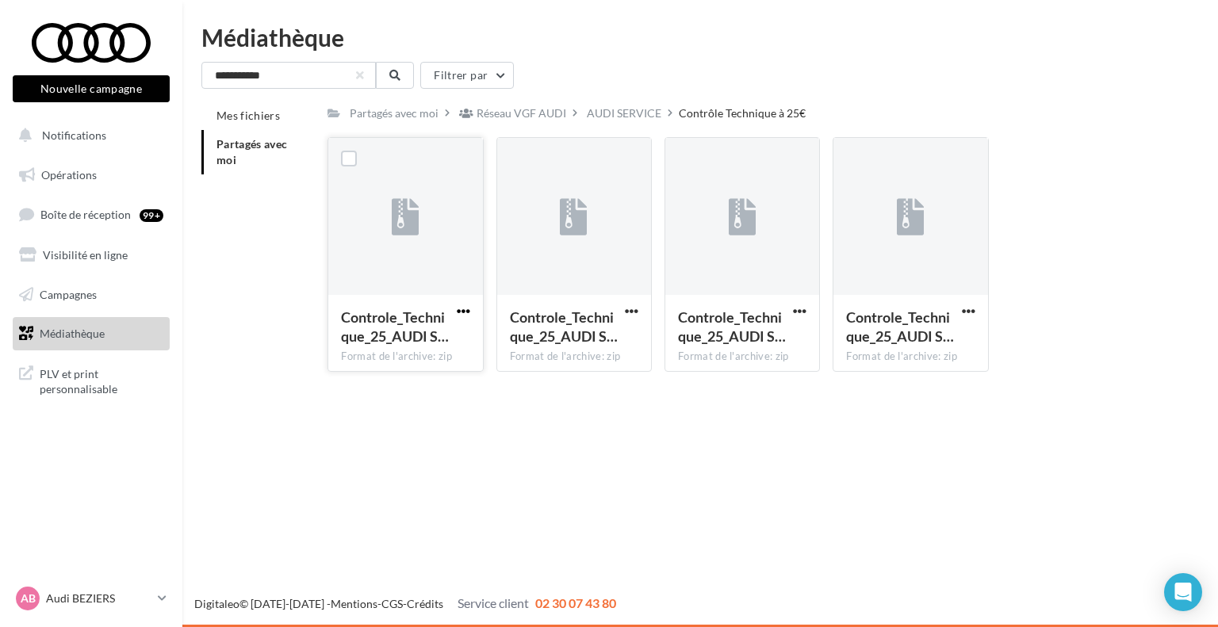
click at [461, 310] on span "button" at bounding box center [463, 311] width 13 height 13
click at [429, 339] on button "Télécharger" at bounding box center [394, 342] width 159 height 41
